Goal: Task Accomplishment & Management: Use online tool/utility

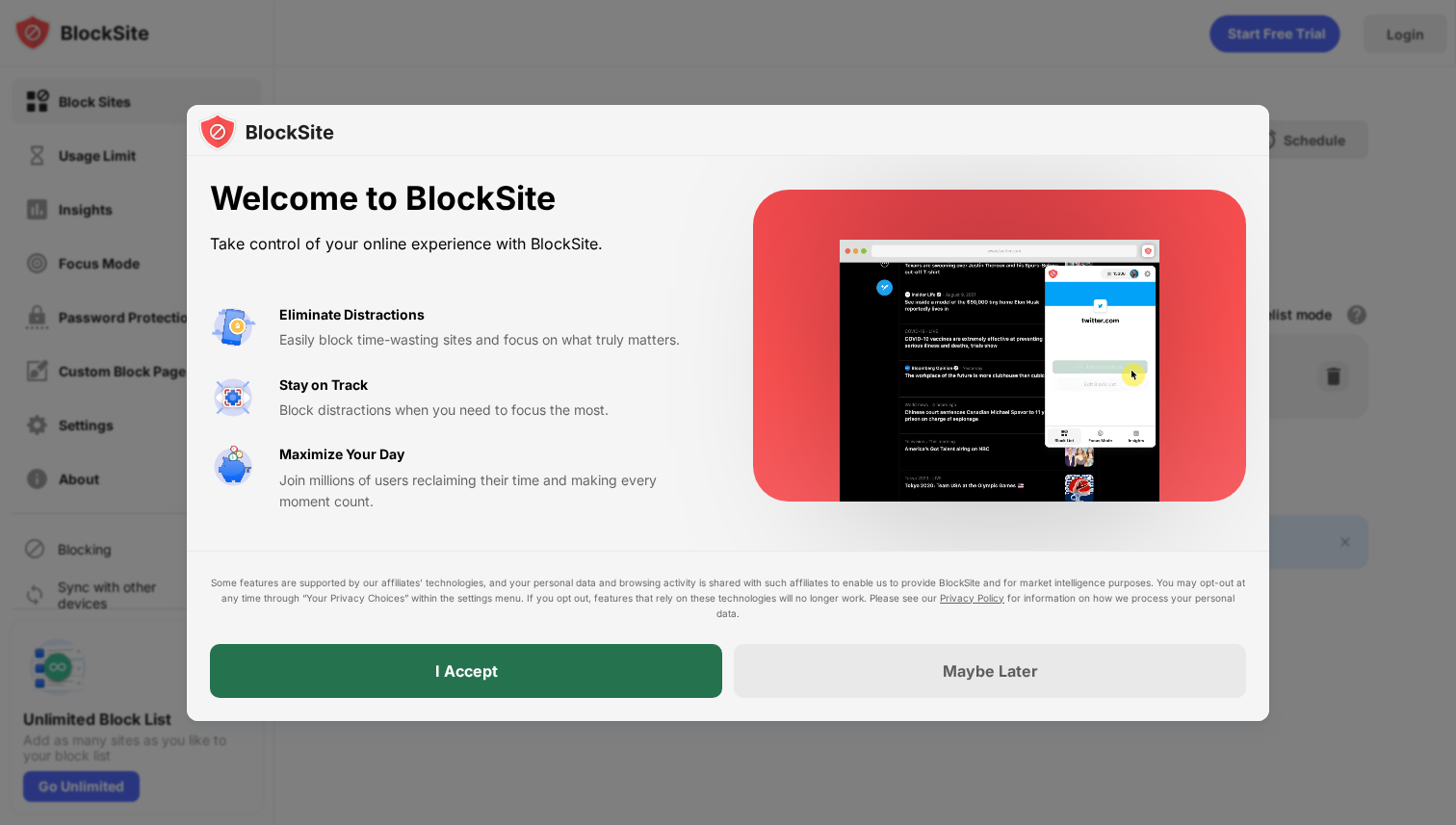
click at [548, 675] on div "I Accept" at bounding box center [465, 671] width 512 height 54
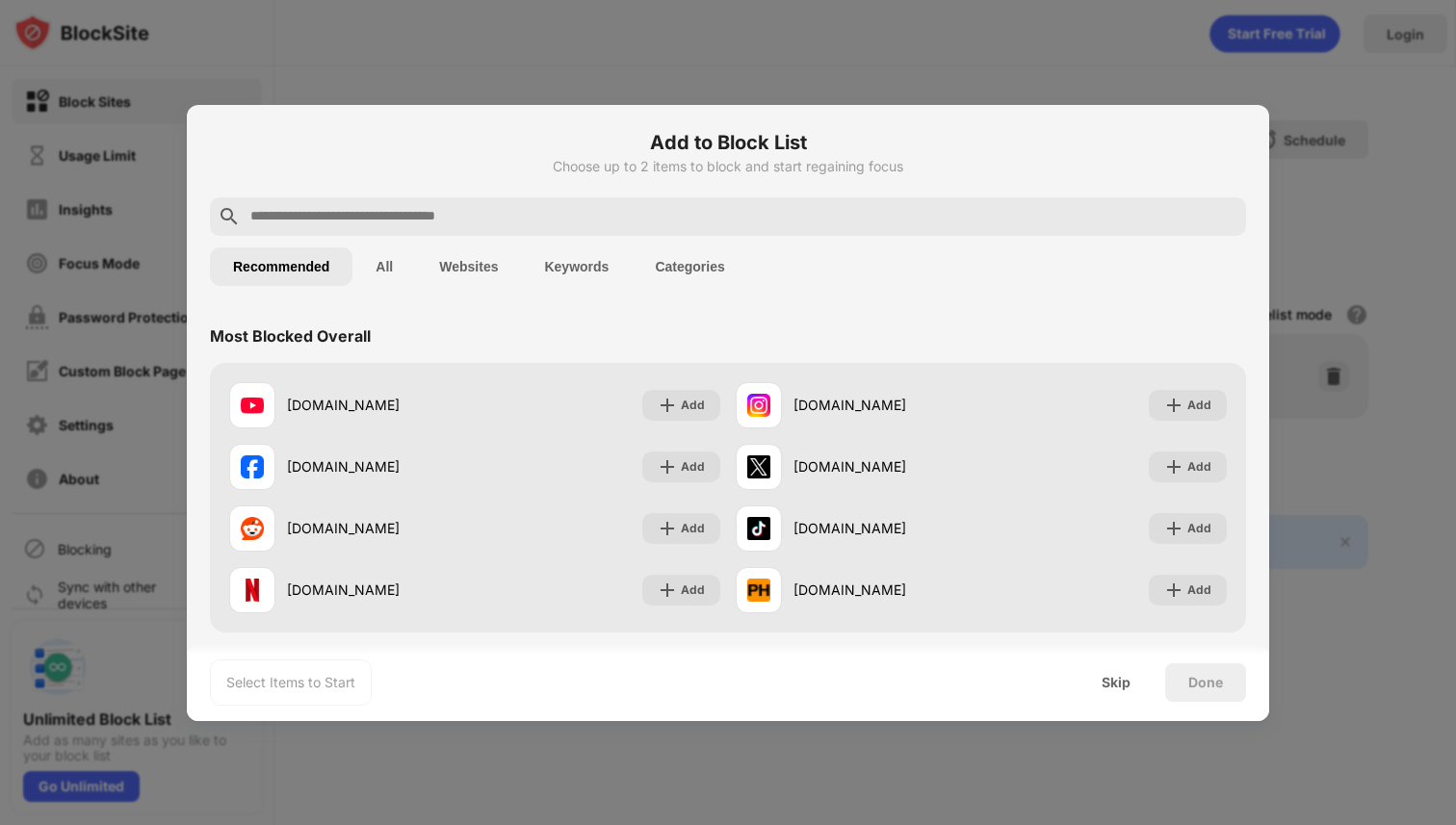
click at [461, 202] on div at bounding box center [728, 216] width 1036 height 38
click at [443, 218] on input "text" at bounding box center [744, 217] width 990 height 23
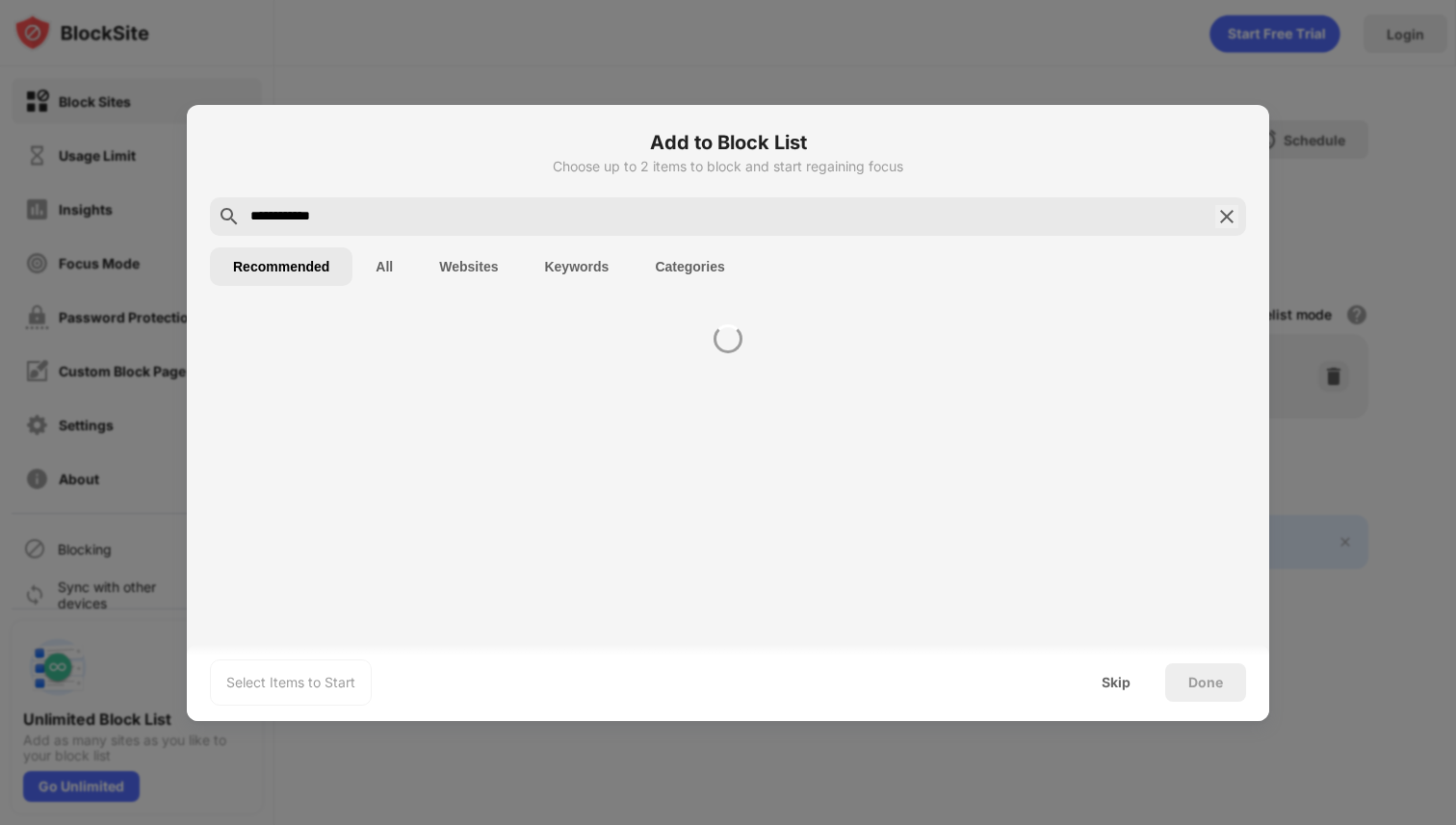
type input "**********"
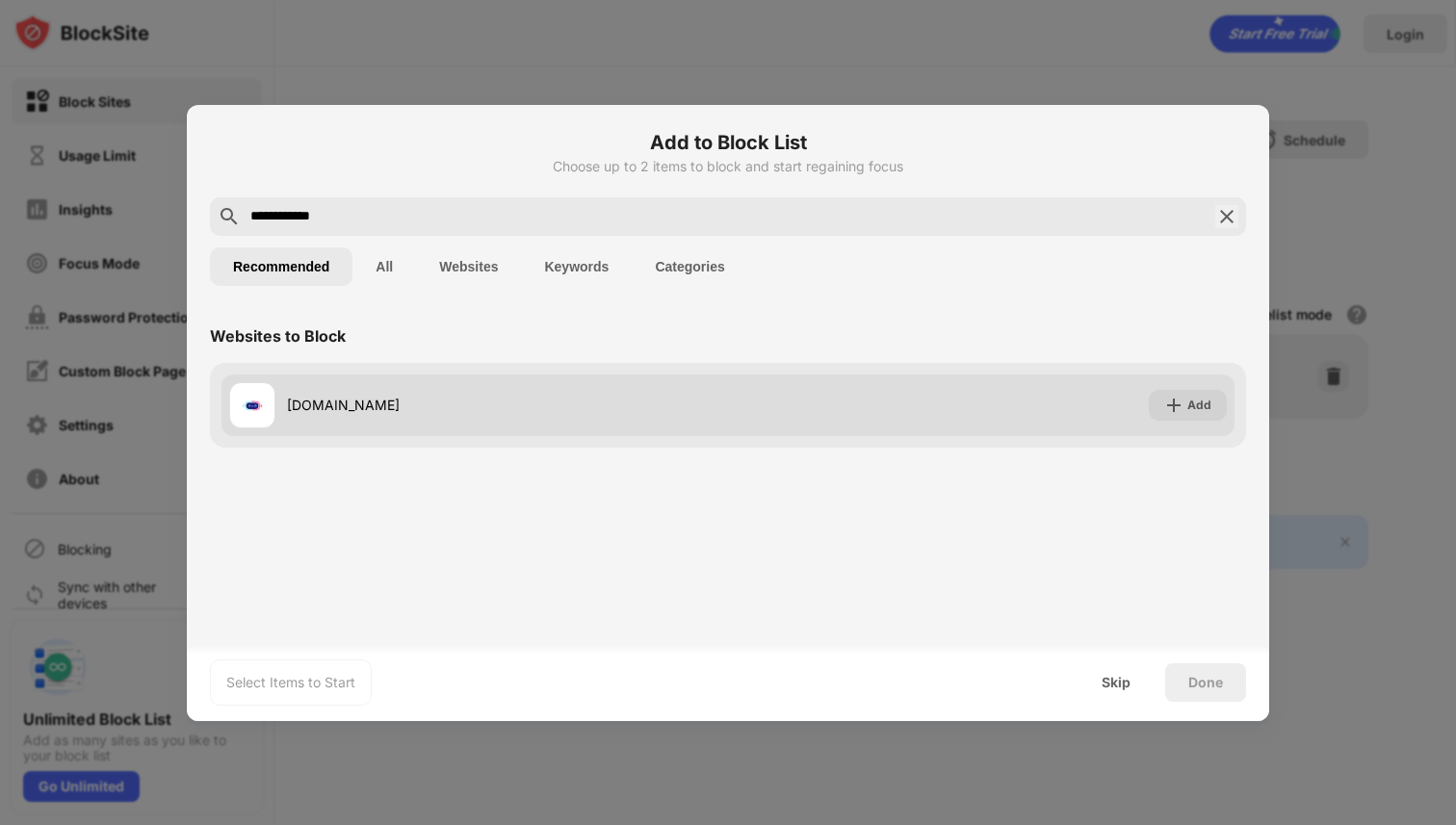
click at [1176, 407] on img at bounding box center [1174, 405] width 20 height 20
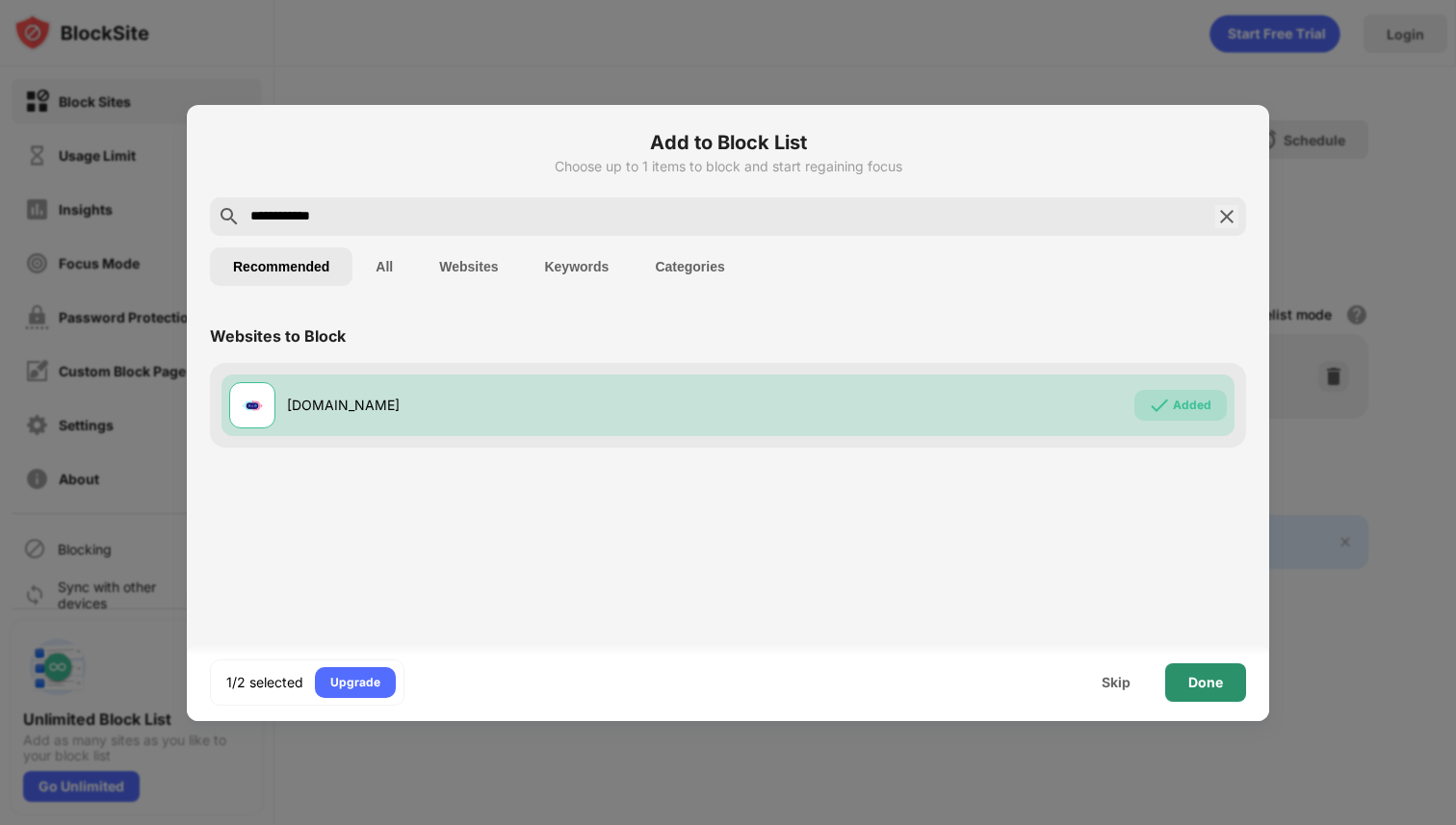
click at [1197, 689] on div "Done" at bounding box center [1205, 683] width 35 height 16
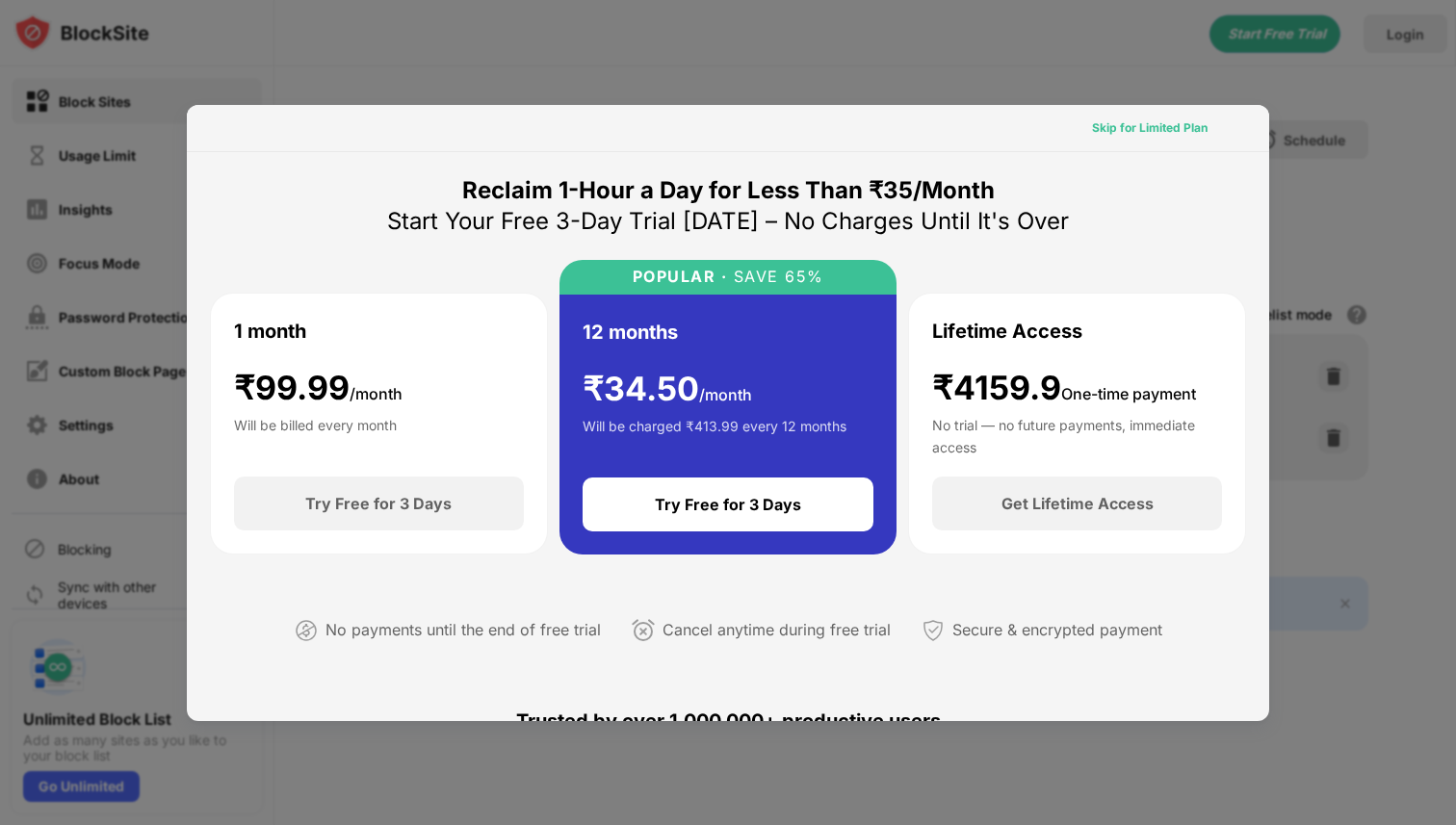
click at [1139, 128] on div "Skip for Limited Plan" at bounding box center [1150, 128] width 115 height 20
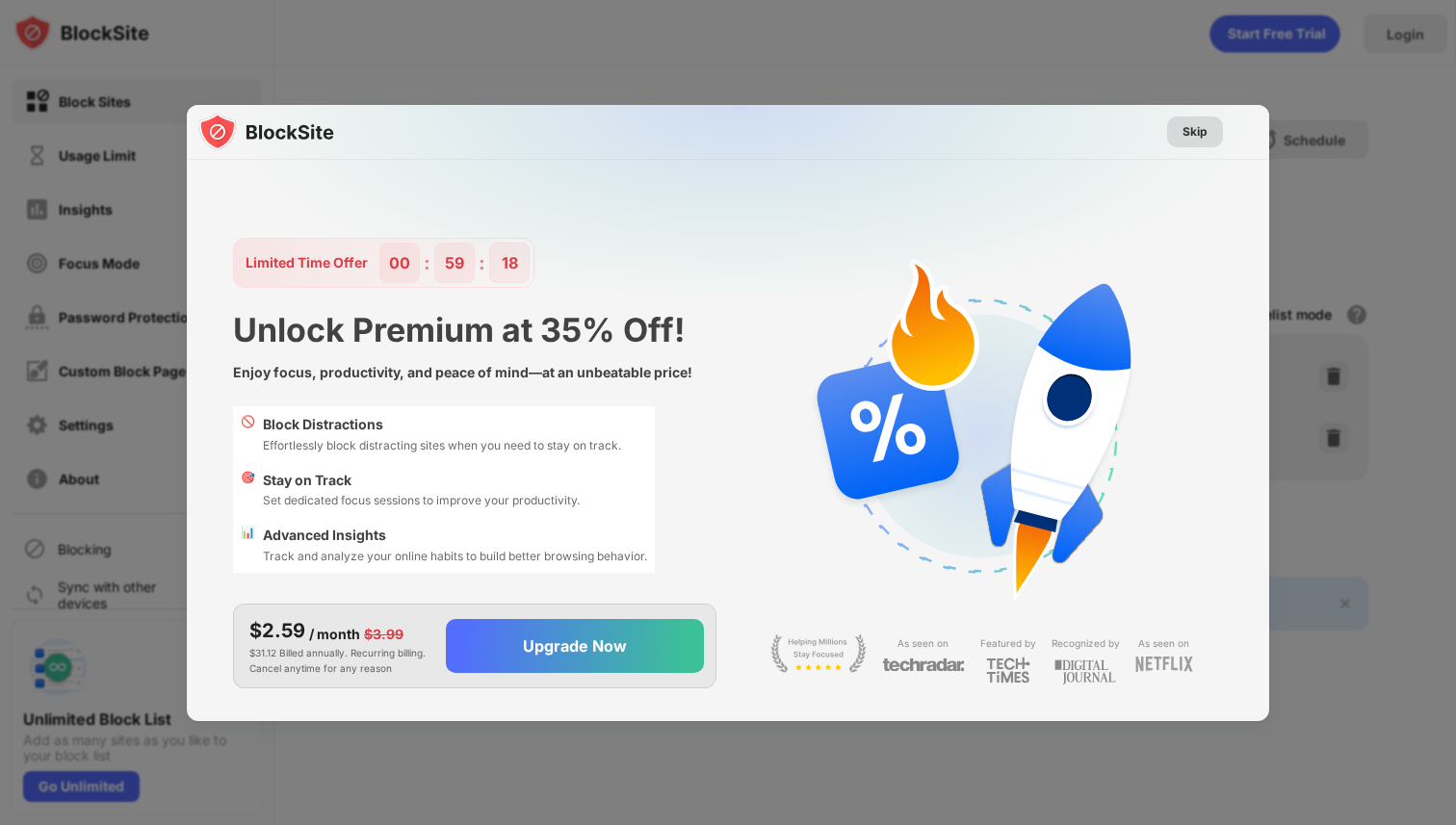
click at [1193, 132] on div "Skip" at bounding box center [1194, 132] width 25 height 20
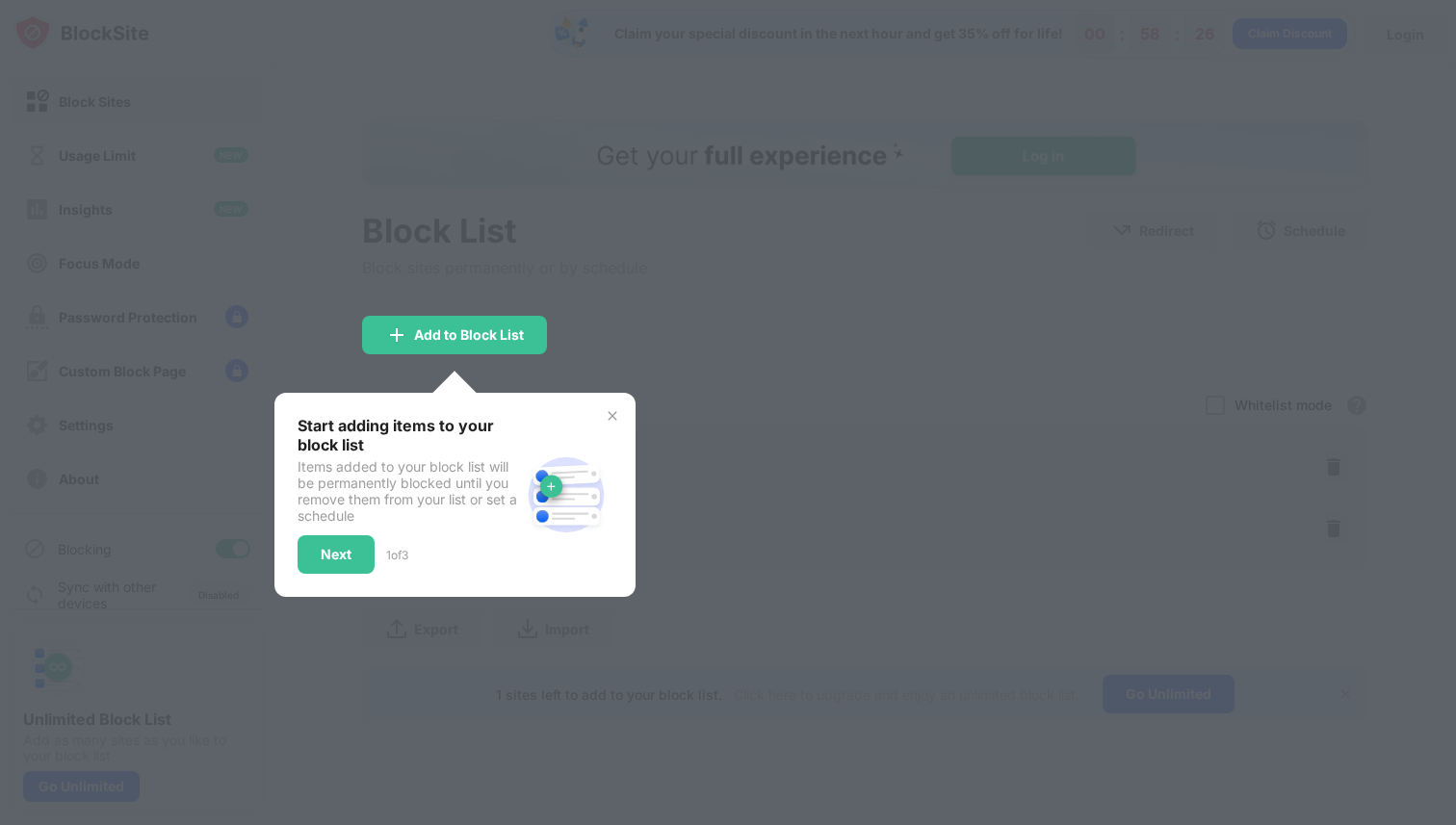
click at [612, 412] on img at bounding box center [613, 416] width 16 height 16
